Goal: Information Seeking & Learning: Learn about a topic

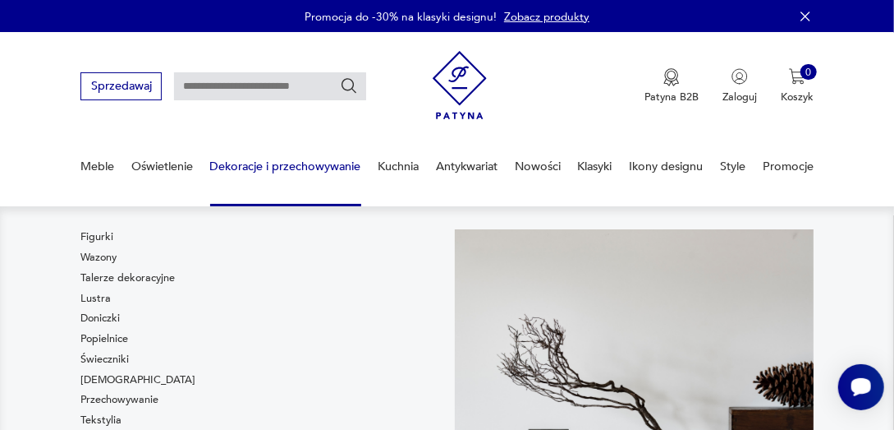
click at [311, 163] on link "Dekoracje i przechowywanie" at bounding box center [285, 166] width 151 height 57
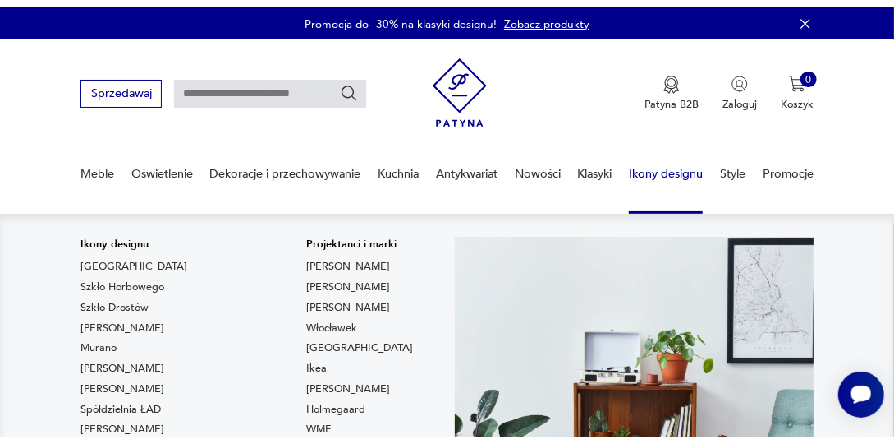
scroll to position [20, 0]
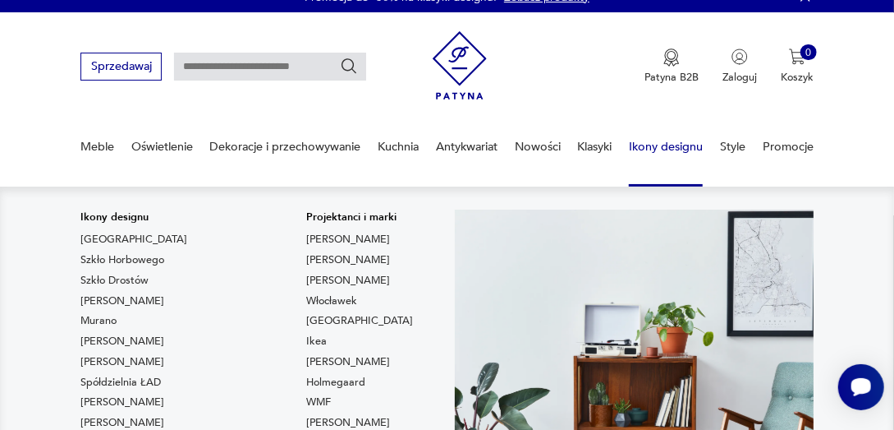
click at [688, 140] on link "Ikony designu" at bounding box center [666, 146] width 74 height 57
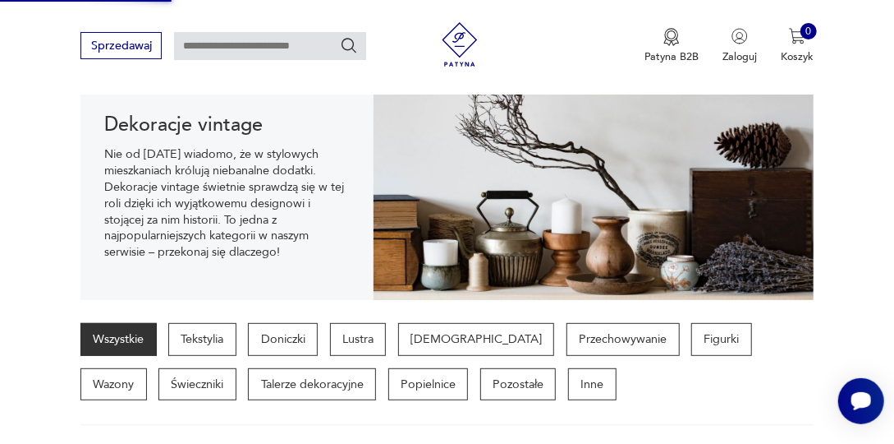
scroll to position [184, 0]
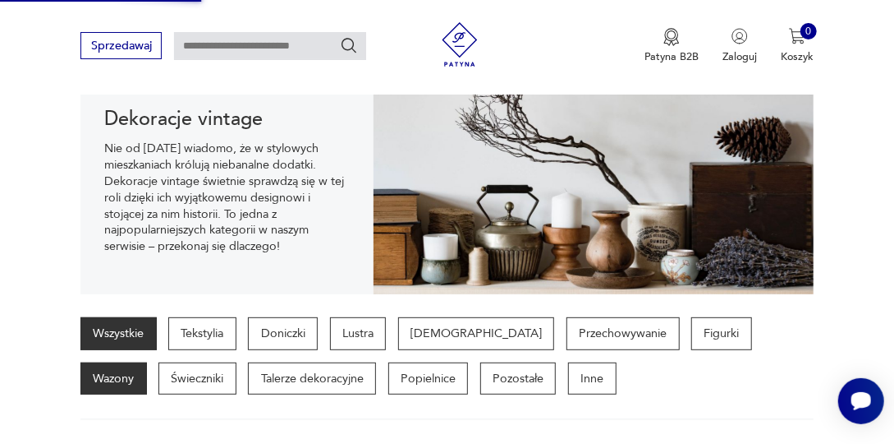
click at [147, 362] on p "Wazony" at bounding box center [113, 378] width 67 height 33
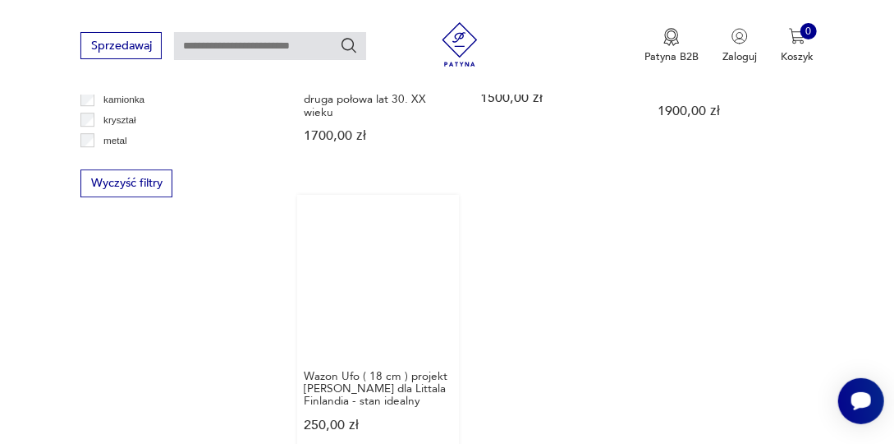
scroll to position [2023, 0]
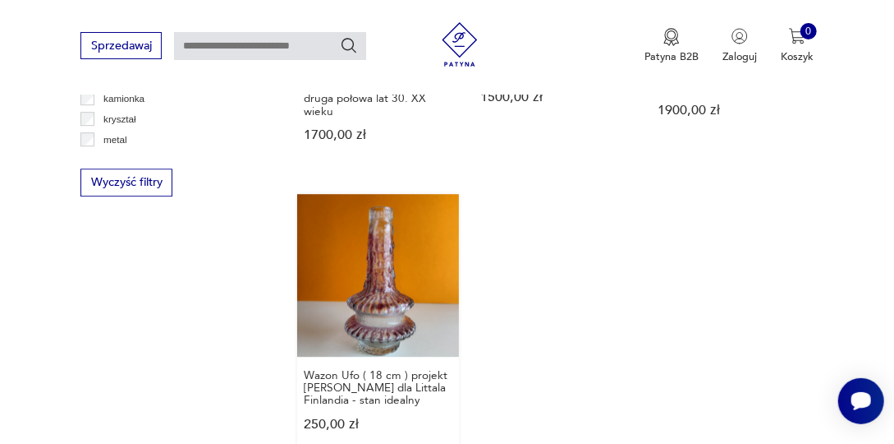
click at [382, 233] on link "Wazon Ufo ( 18 cm ) projekt [PERSON_NAME] dla Littala Finlandia - stan idealny …" at bounding box center [378, 326] width 163 height 265
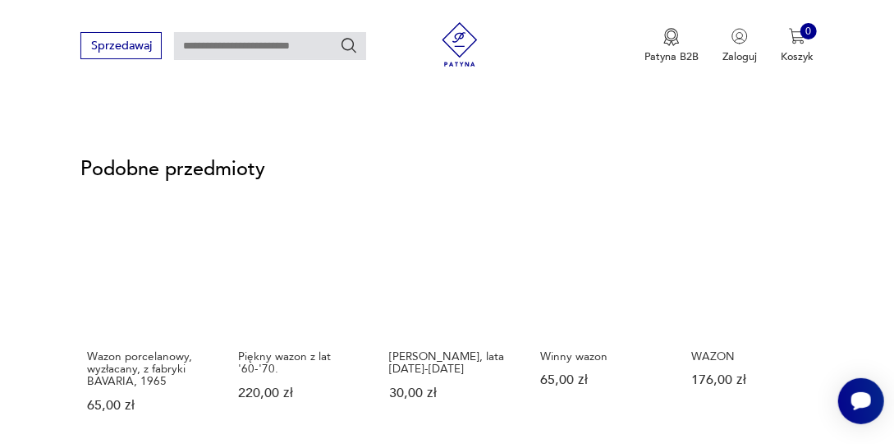
scroll to position [986, 0]
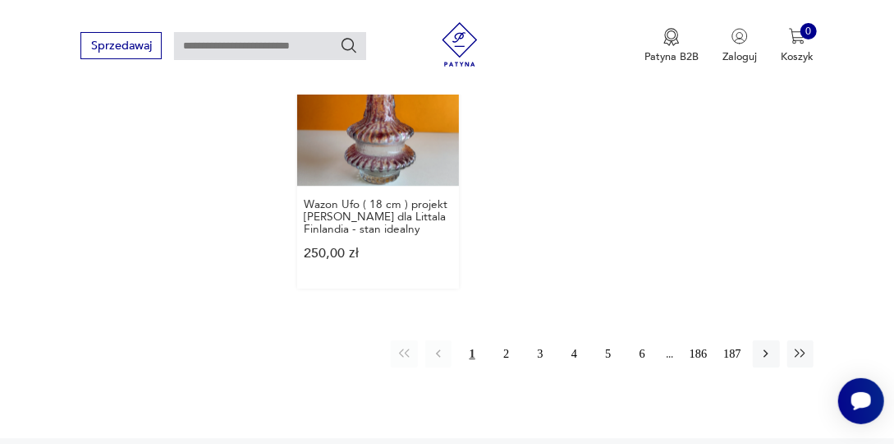
scroll to position [2300, 0]
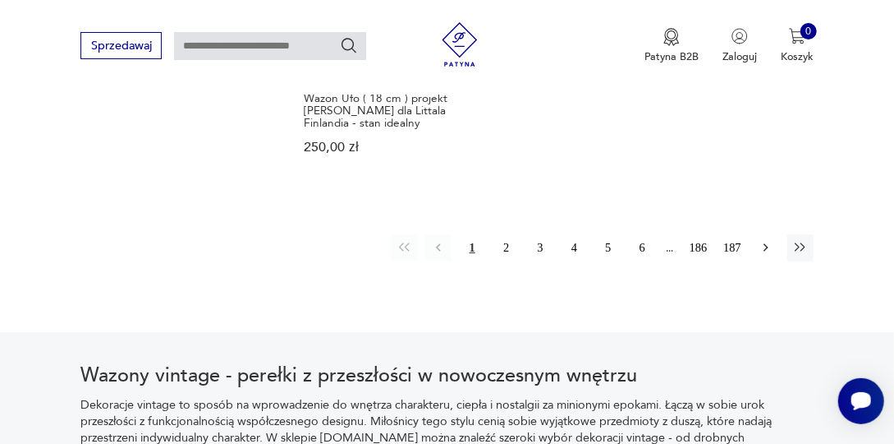
click at [765, 240] on icon "button" at bounding box center [766, 247] width 15 height 15
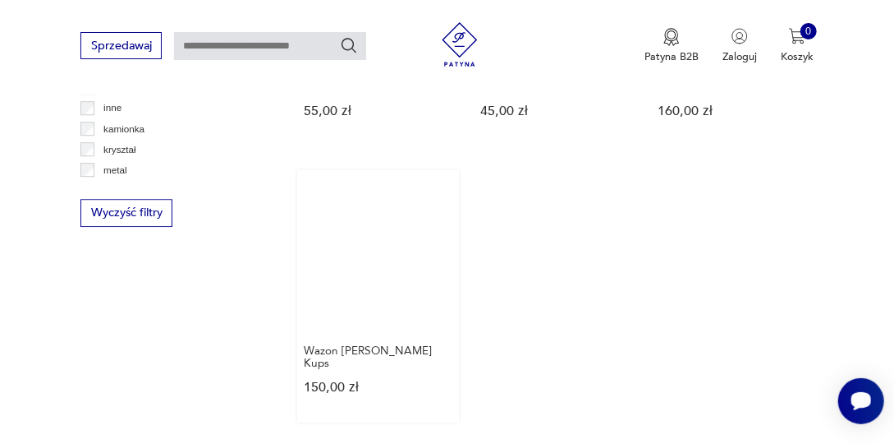
scroll to position [2105, 0]
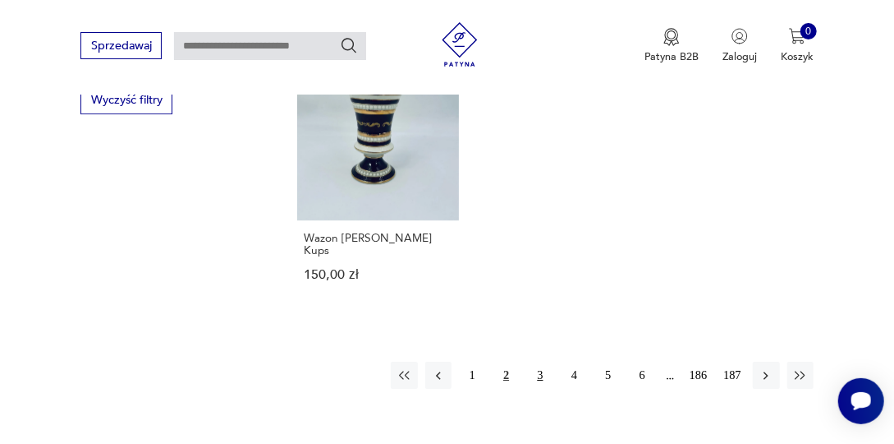
click at [542, 361] on button "3" at bounding box center [540, 374] width 26 height 26
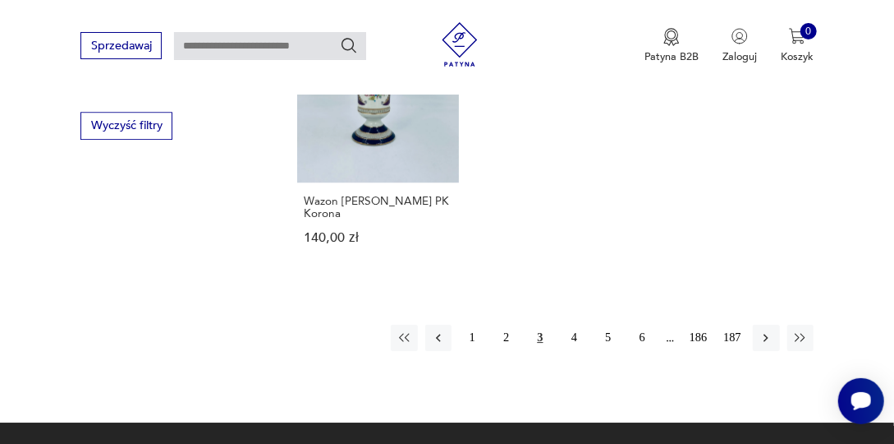
scroll to position [2105, 0]
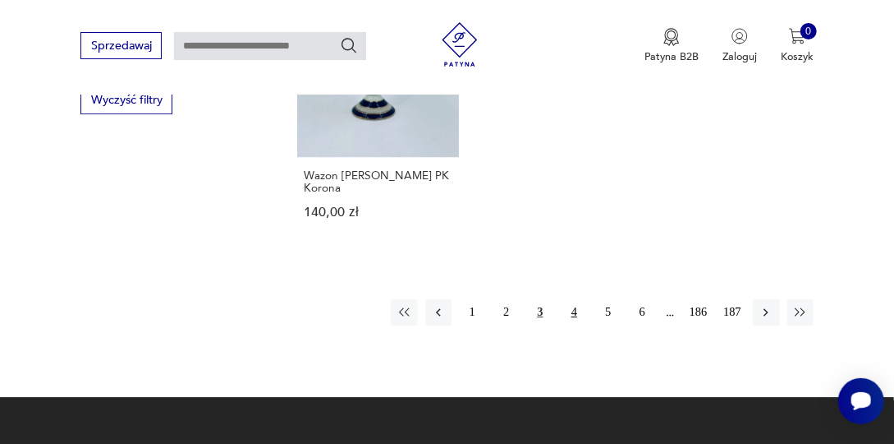
click at [573, 299] on button "4" at bounding box center [574, 312] width 26 height 26
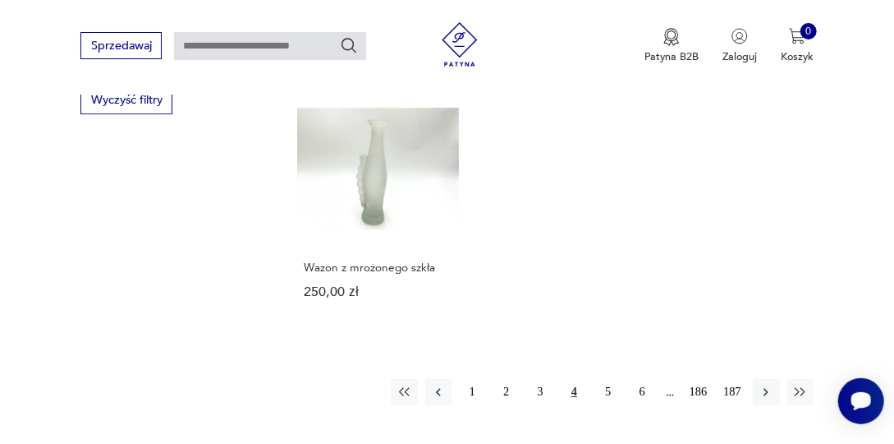
scroll to position [2187, 0]
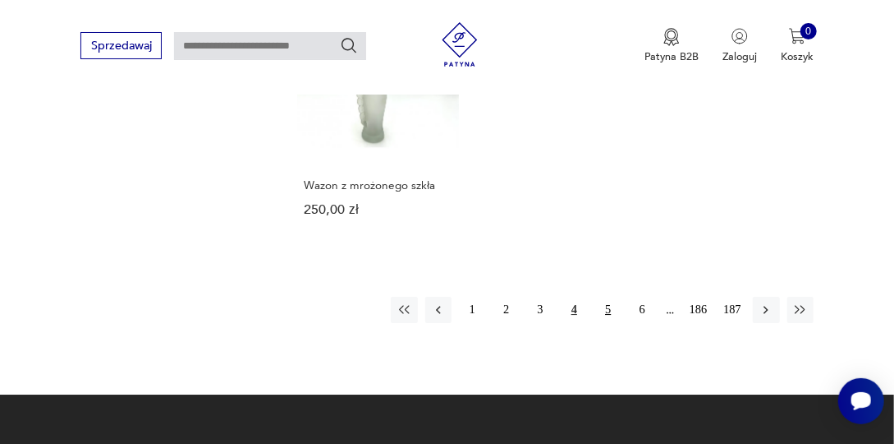
click at [609, 296] on button "5" at bounding box center [608, 309] width 26 height 26
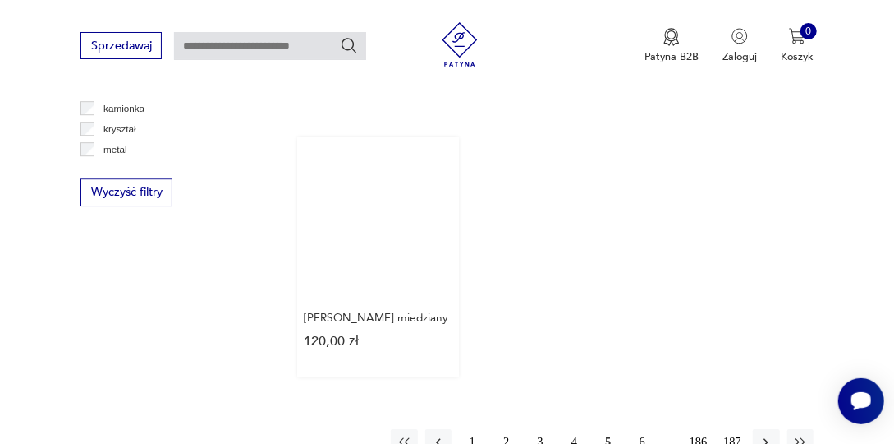
scroll to position [2105, 0]
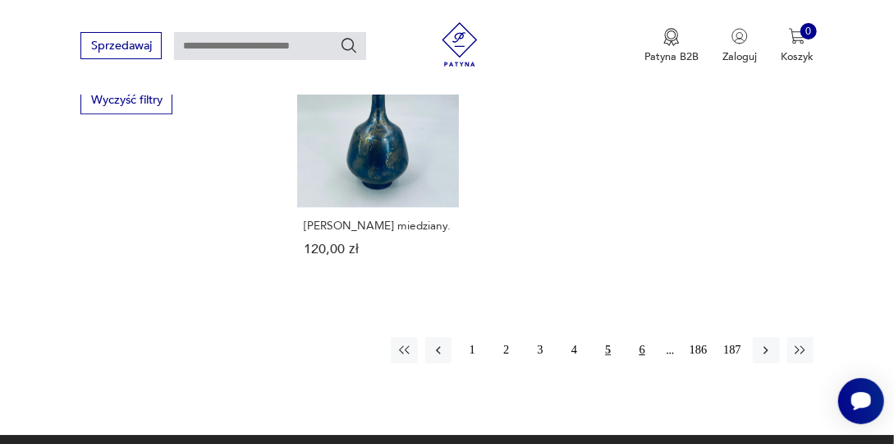
click at [646, 337] on button "6" at bounding box center [642, 350] width 26 height 26
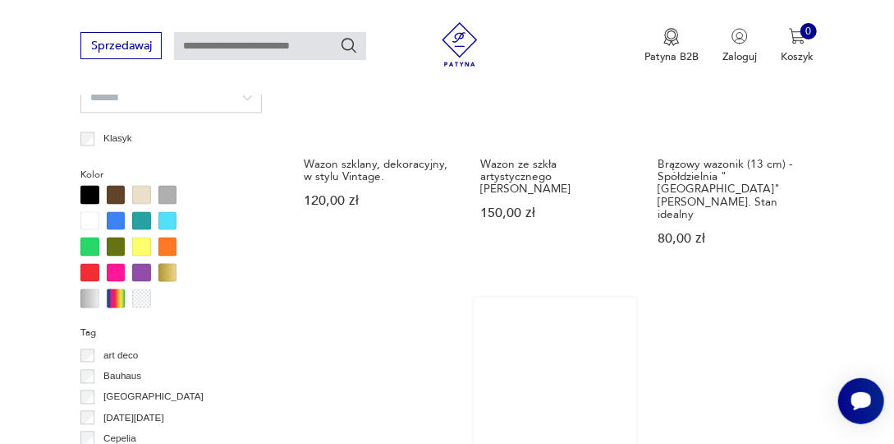
scroll to position [1366, 0]
